Goal: Information Seeking & Learning: Learn about a topic

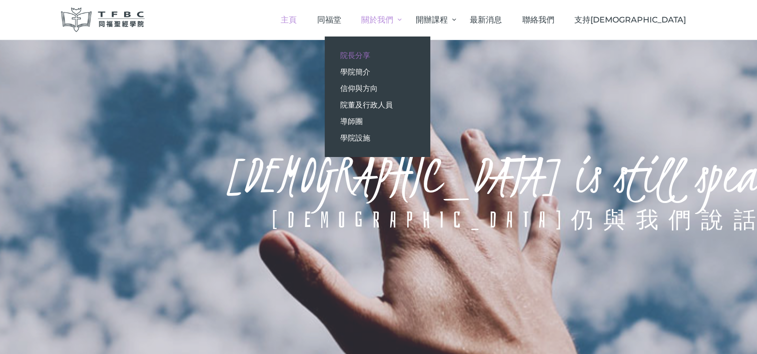
click at [370, 54] on span "院長分享" at bounding box center [355, 56] width 30 height 10
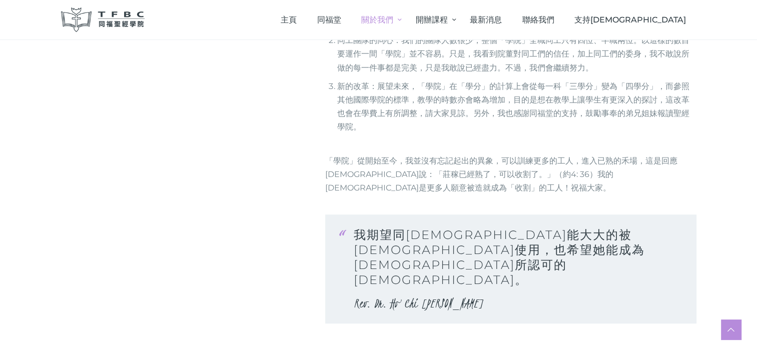
scroll to position [500, 0]
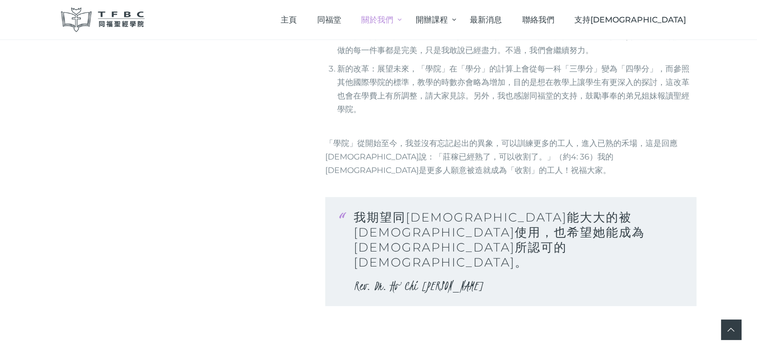
click at [730, 332] on link at bounding box center [731, 330] width 20 height 20
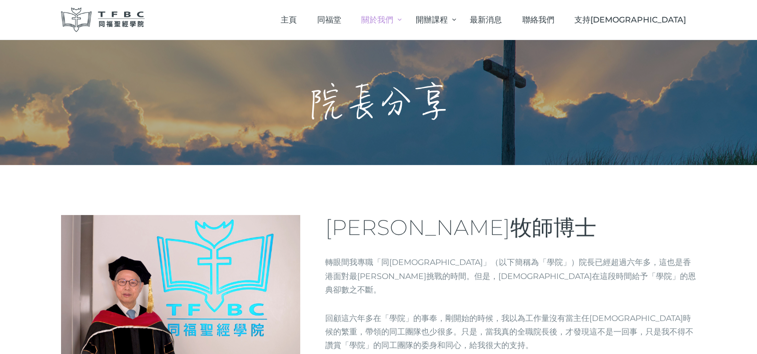
scroll to position [0, 0]
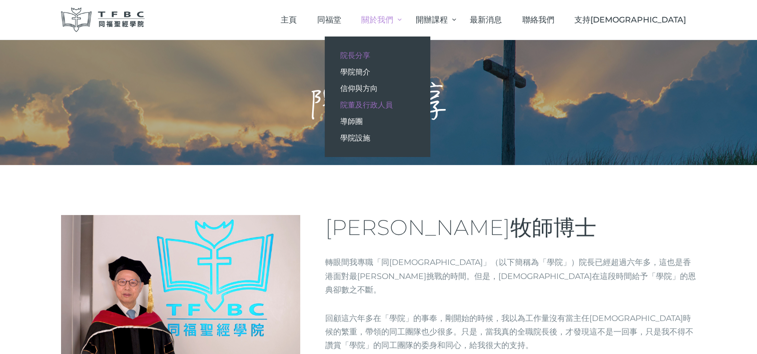
click at [392, 103] on span "院董及行政人員" at bounding box center [366, 105] width 53 height 10
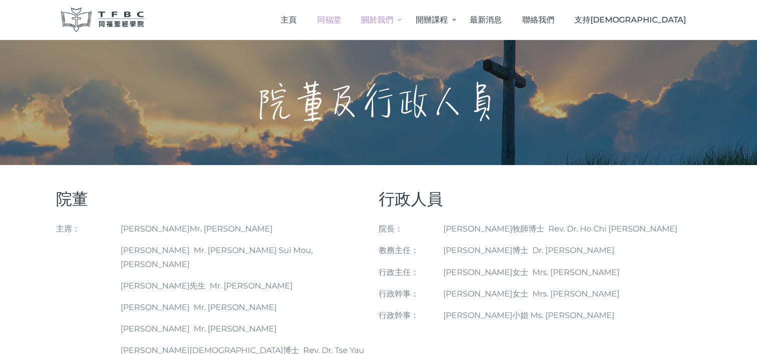
click at [341, 20] on span "同福堂" at bounding box center [329, 20] width 24 height 10
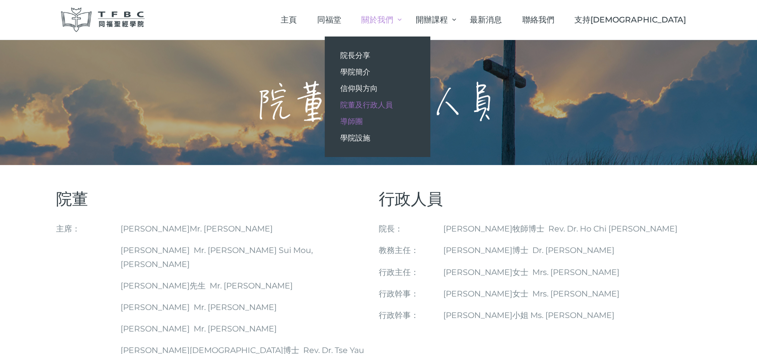
click at [362, 122] on span "導師團" at bounding box center [351, 122] width 23 height 10
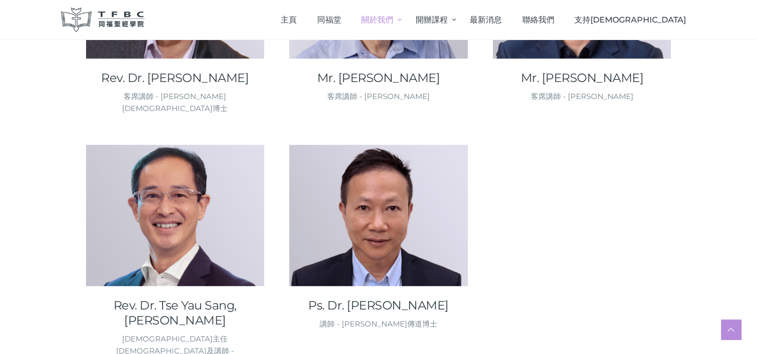
scroll to position [1651, 0]
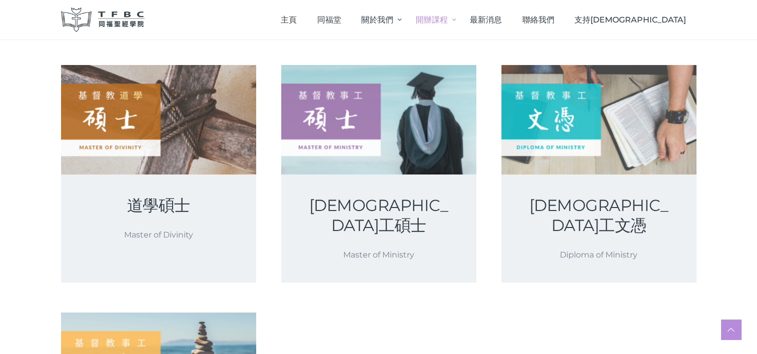
scroll to position [100, 0]
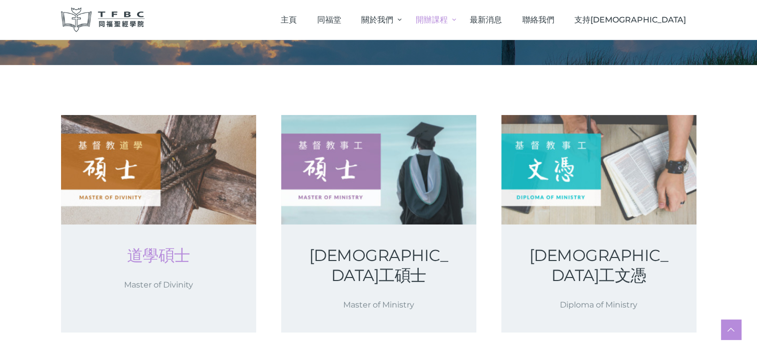
click at [160, 254] on link "道學碩士" at bounding box center [158, 256] width 147 height 20
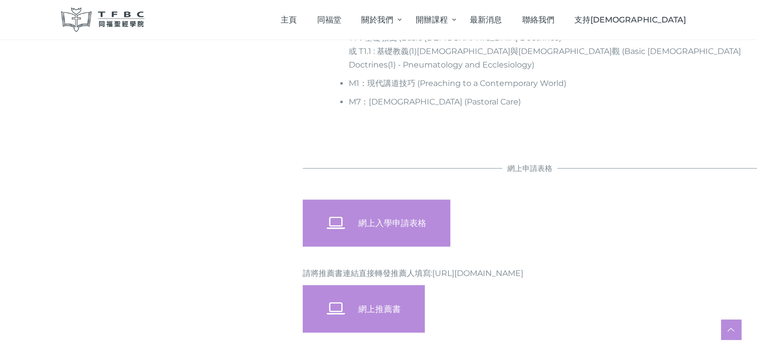
scroll to position [850, 0]
click at [341, 16] on span "同福堂" at bounding box center [329, 20] width 24 height 10
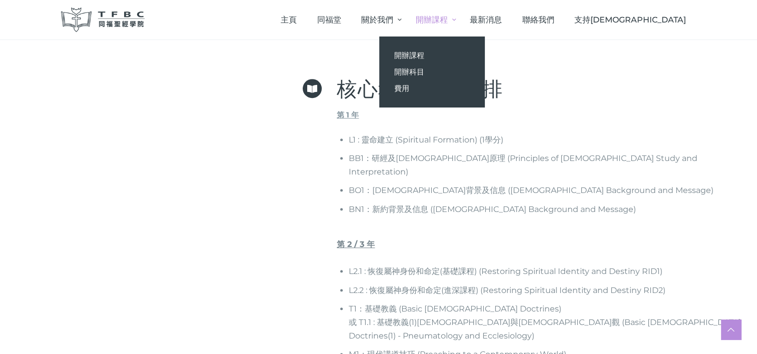
scroll to position [500, 0]
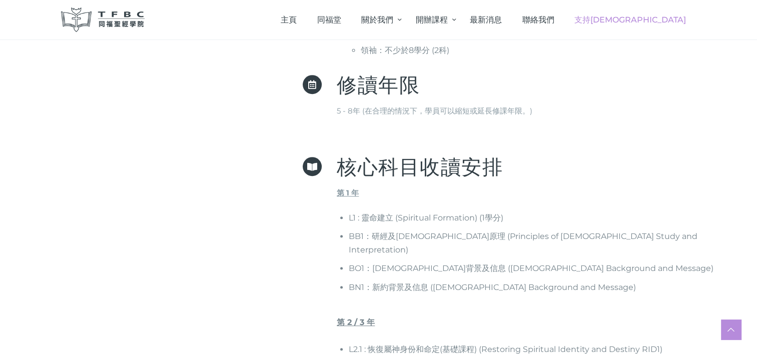
click at [664, 18] on span "支持[DEMOGRAPHIC_DATA]" at bounding box center [630, 20] width 112 height 10
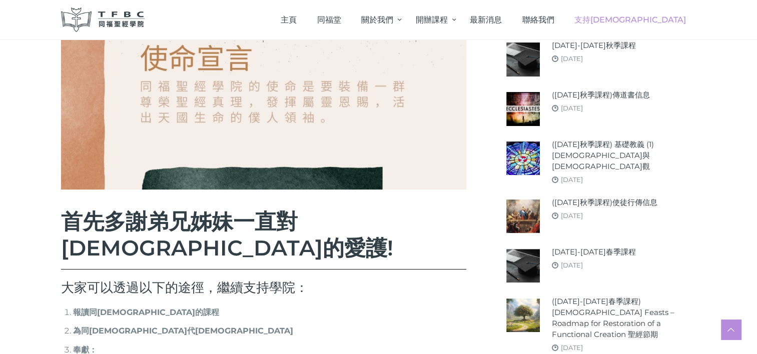
scroll to position [50, 0]
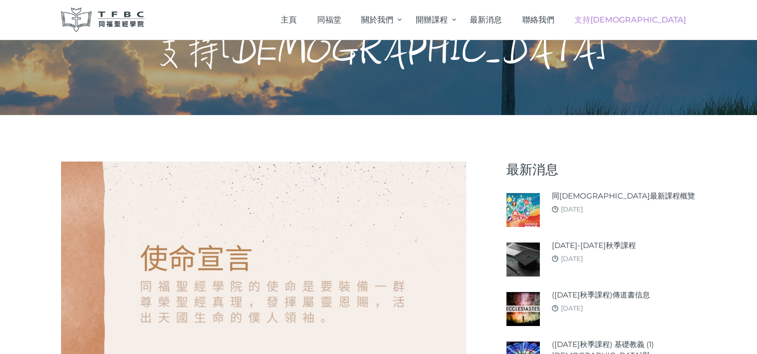
click at [526, 248] on img at bounding box center [523, 260] width 34 height 34
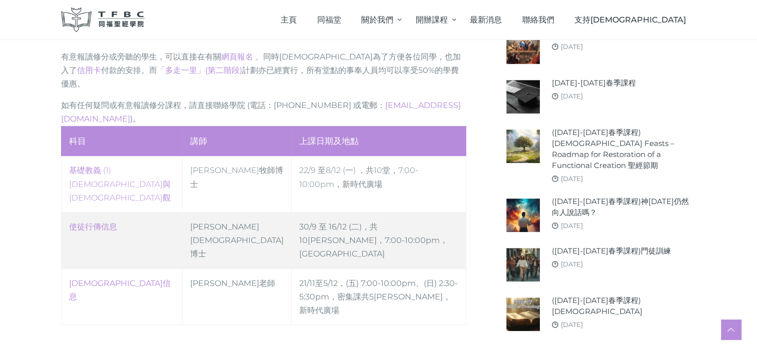
scroll to position [500, 0]
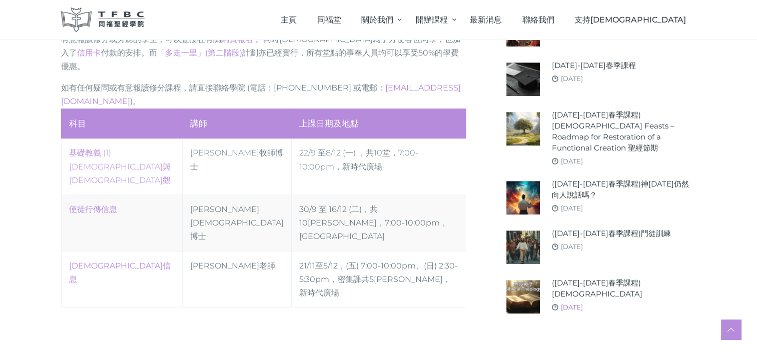
click at [577, 303] on link "[DATE]" at bounding box center [572, 307] width 22 height 8
